Goal: Book appointment/travel/reservation

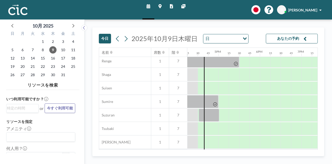
scroll to position [311, 674]
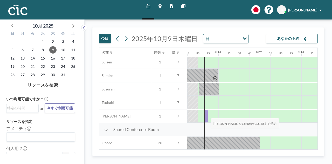
click at [206, 114] on div at bounding box center [206, 115] width 3 height 13
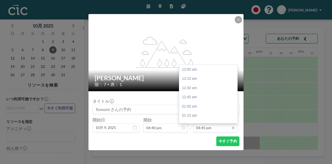
scroll to position [618, 0]
click at [224, 128] on input "04:45 pm" at bounding box center [215, 127] width 44 height 9
click at [192, 99] on div "05:30 pm" at bounding box center [209, 96] width 61 height 9
type input "05:30 pm"
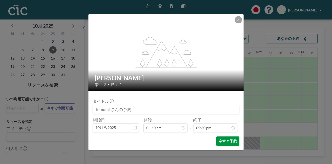
scroll to position [646, 0]
click at [225, 140] on button "今すぐ予約" at bounding box center [227, 141] width 23 height 10
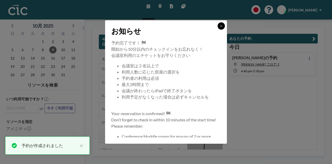
click at [221, 28] on button at bounding box center [221, 25] width 7 height 7
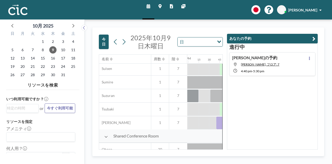
scroll to position [311, 677]
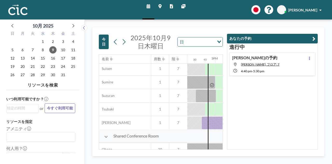
click at [192, 123] on div at bounding box center [189, 122] width 10 height 13
click at [312, 36] on icon "button" at bounding box center [313, 39] width 3 height 6
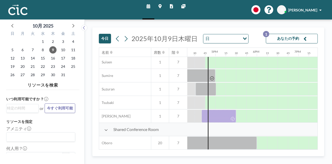
drag, startPoint x: 253, startPoint y: 151, endPoint x: 237, endPoint y: 154, distance: 15.8
click at [237, 154] on div "[DATE] [DATE] 日 Loading... あなたの予約 1 名前 席数 階 12AM 15 30 45 1AM 15 30 45 2AM 15 3…" at bounding box center [208, 91] width 232 height 129
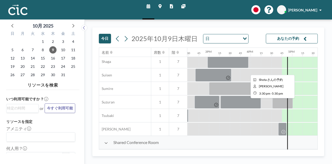
scroll to position [316, 600]
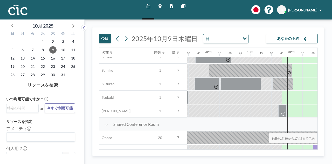
click at [313, 146] on div at bounding box center [318, 150] width 10 height 13
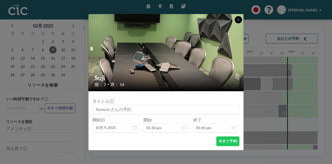
click at [235, 21] on button at bounding box center [238, 19] width 7 height 7
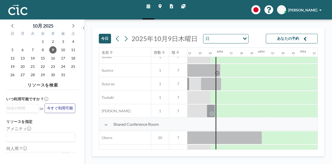
scroll to position [316, 683]
